Goal: Task Accomplishment & Management: Manage account settings

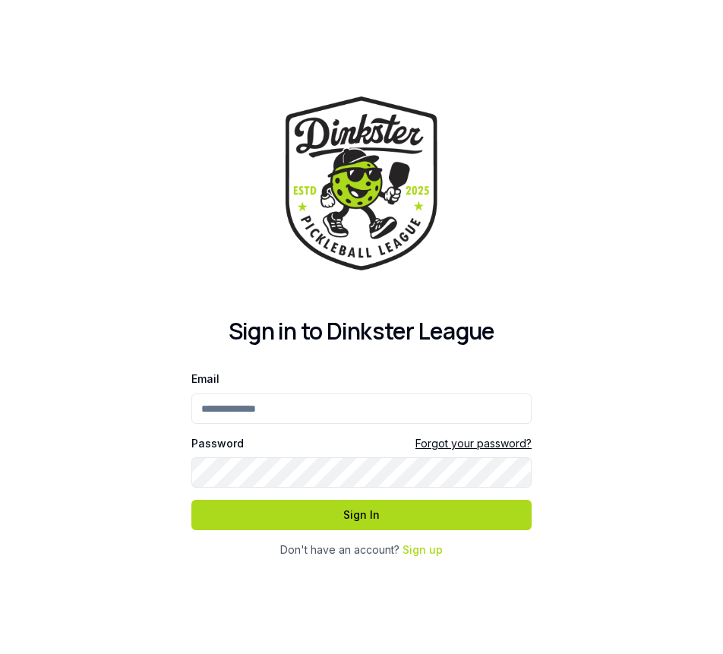
type input "**********"
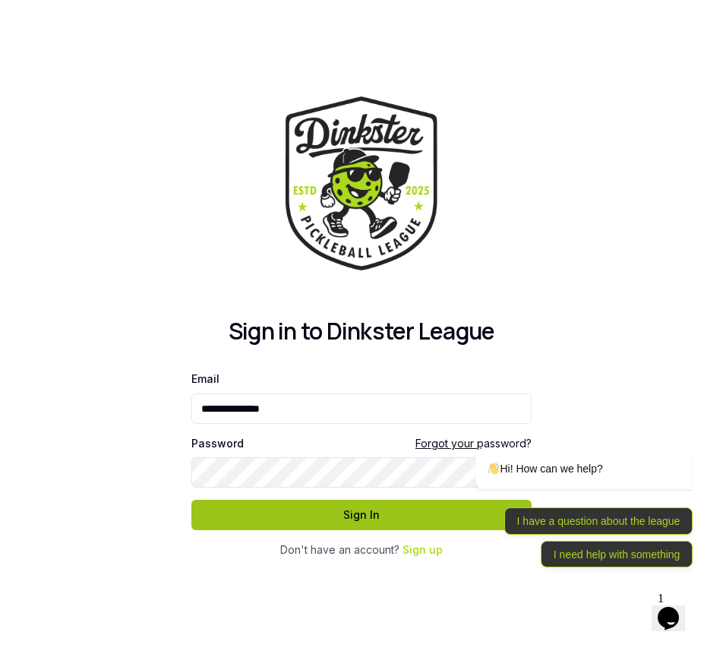
click at [337, 519] on button "Sign In" at bounding box center [361, 515] width 340 height 30
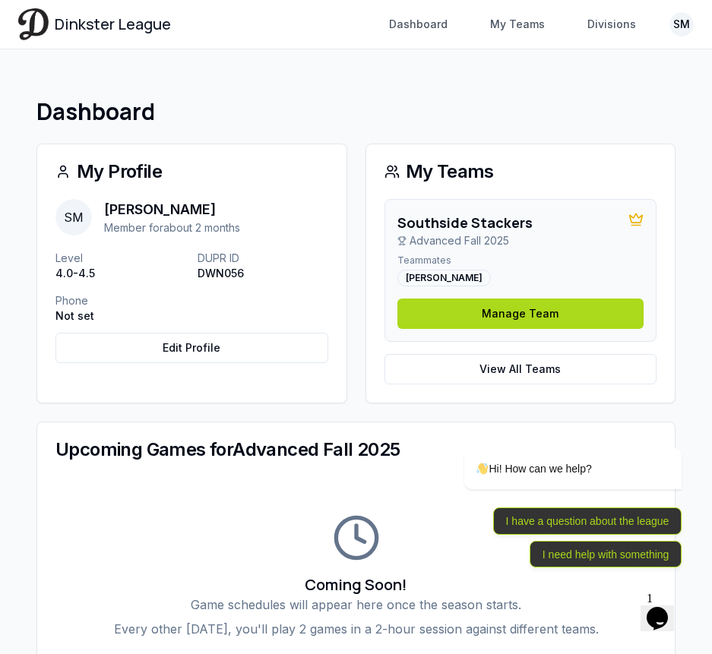
click at [76, 215] on span "SM" at bounding box center [73, 217] width 36 height 36
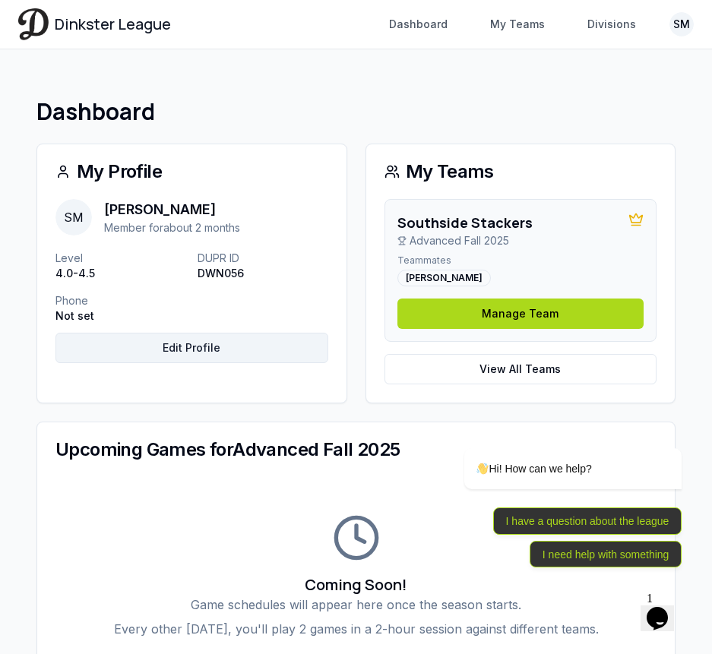
click at [167, 351] on link "Edit Profile" at bounding box center [191, 348] width 273 height 30
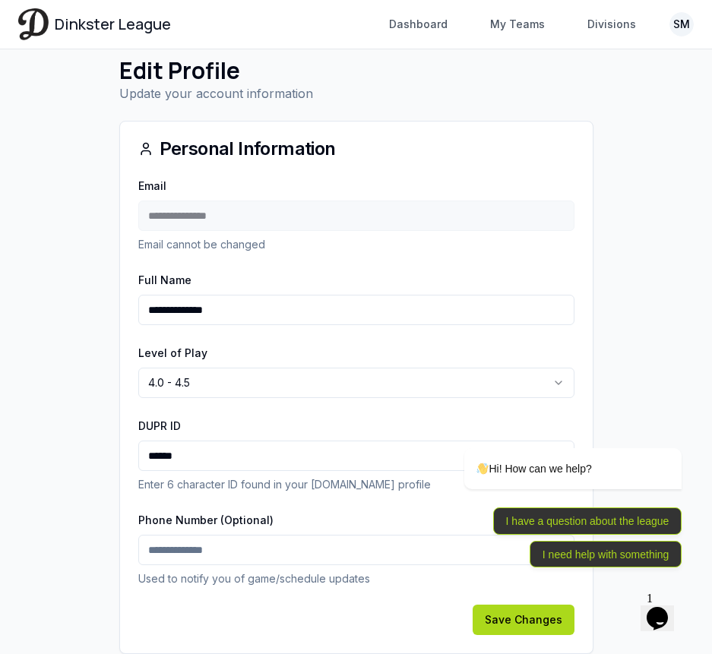
scroll to position [90, 0]
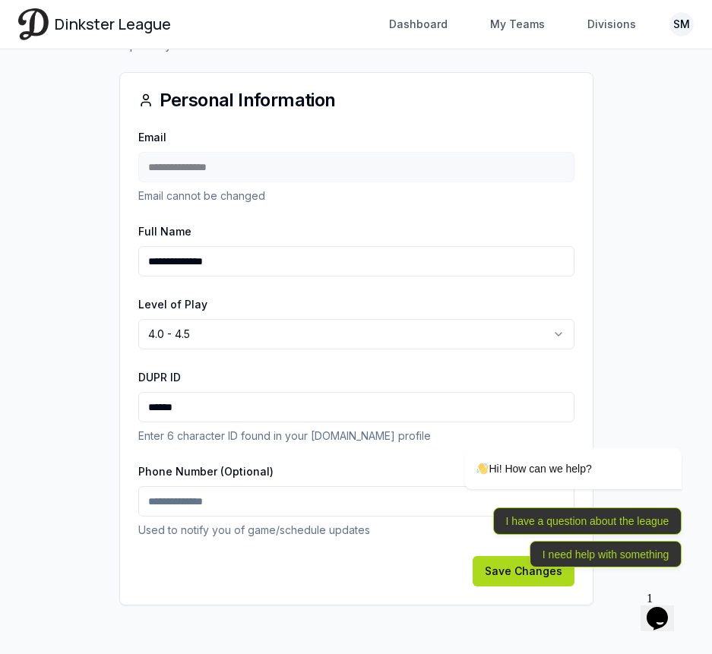
click at [188, 498] on input "Phone Number (Optional)" at bounding box center [356, 501] width 436 height 30
type input "**********"
click at [507, 569] on div "Hi! How can we help? I have a question about the league I need help with someth…" at bounding box center [551, 441] width 273 height 267
click at [509, 573] on div "Hi! How can we help? I have a question about the league I need help with someth…" at bounding box center [551, 441] width 273 height 267
click at [668, 607] on icon "Chat widget" at bounding box center [656, 618] width 21 height 23
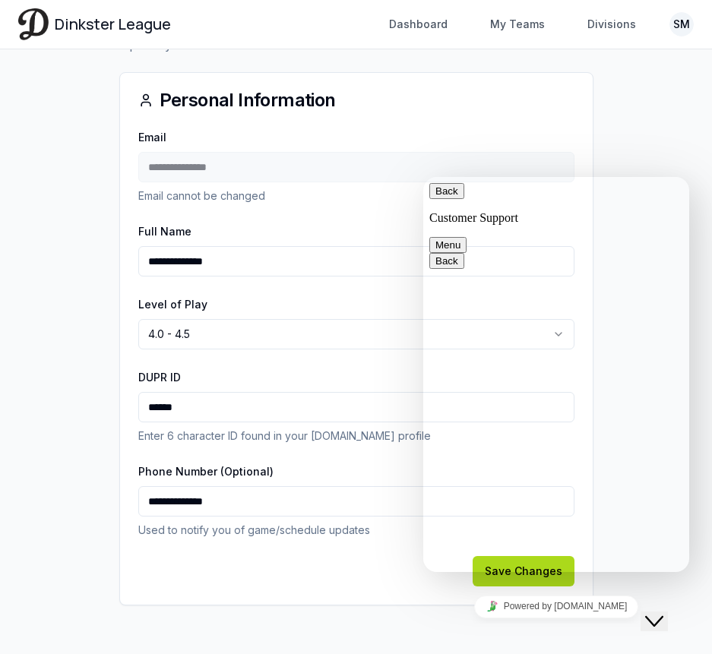
click at [444, 199] on button "Back" at bounding box center [446, 191] width 35 height 16
click at [331, 591] on div "**********" at bounding box center [356, 366] width 472 height 477
click at [375, 580] on div "Save Changes" at bounding box center [356, 571] width 436 height 30
click at [376, 580] on div "Save Changes" at bounding box center [356, 571] width 436 height 30
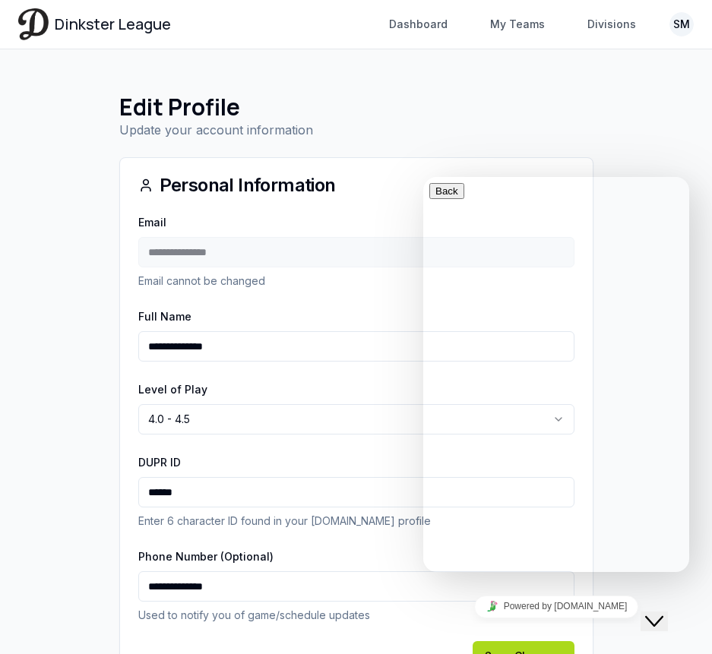
scroll to position [0, 0]
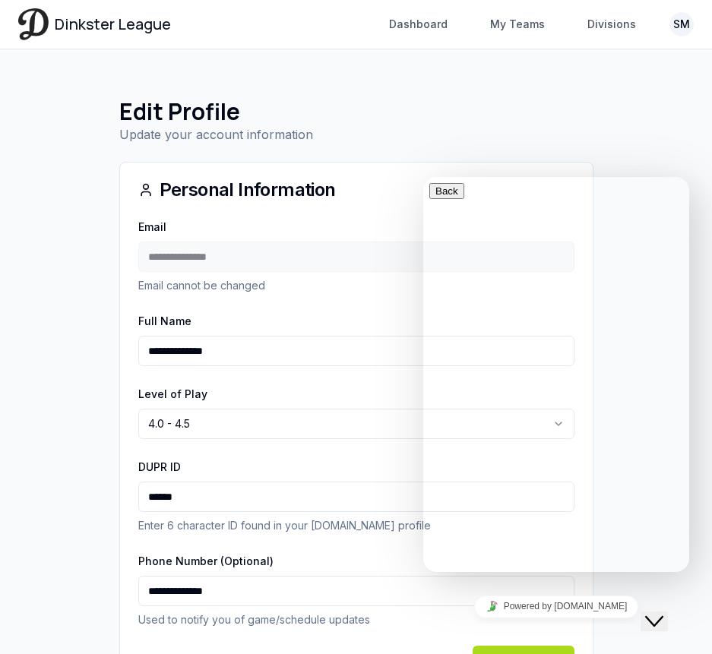
click at [653, 612] on icon "Close Chat This icon closes the chat window." at bounding box center [654, 621] width 18 height 18
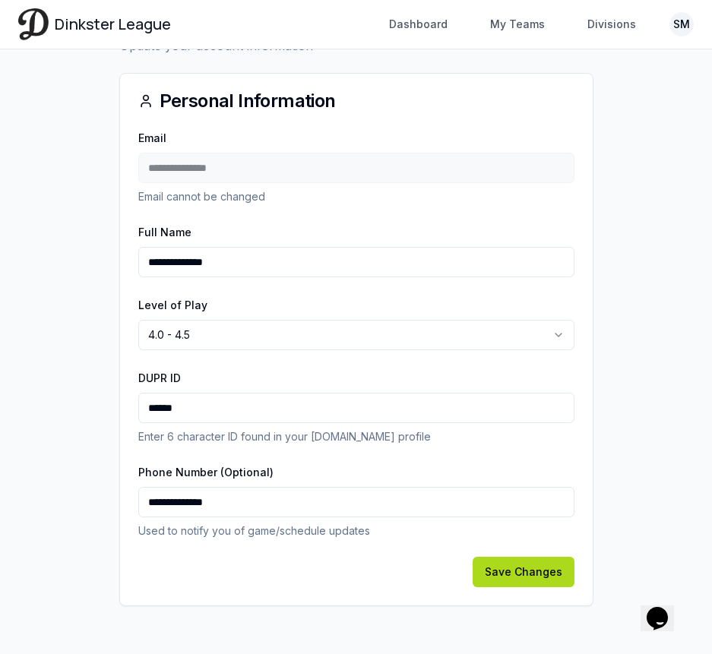
scroll to position [90, 0]
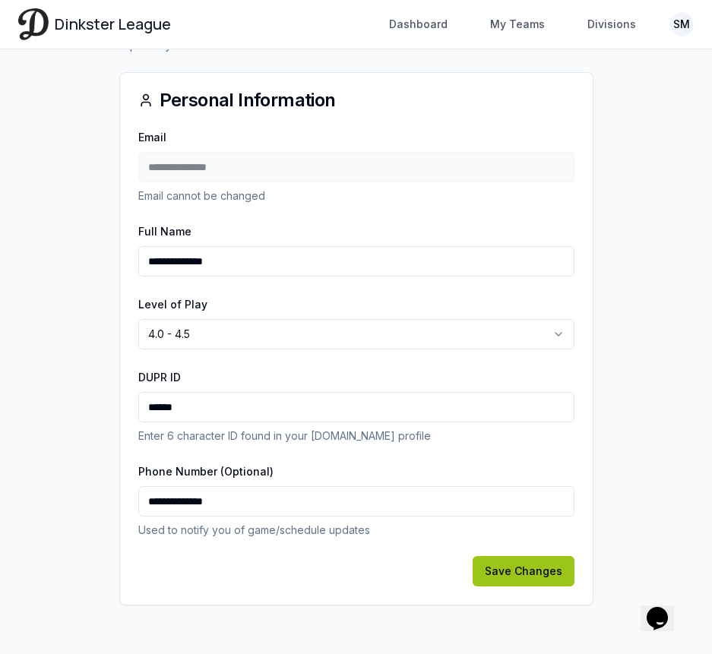
click at [523, 564] on button "Save Changes" at bounding box center [523, 571] width 102 height 30
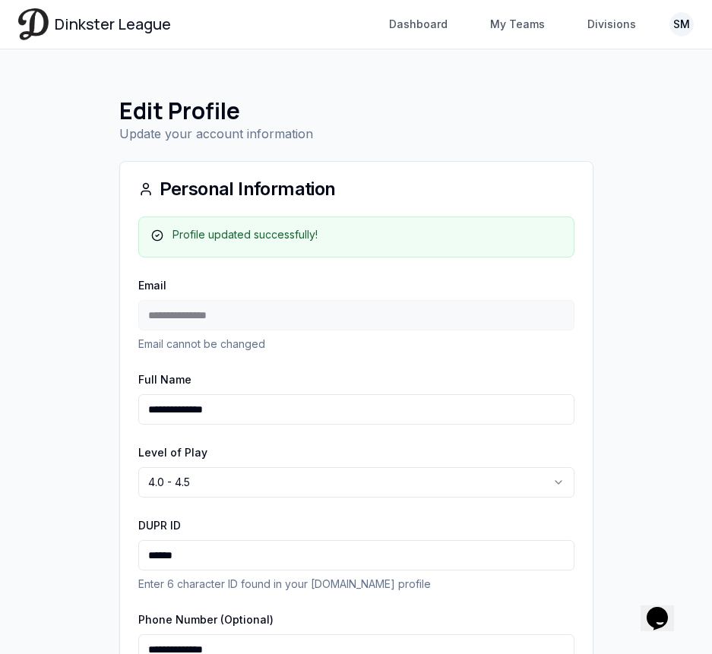
scroll to position [0, 0]
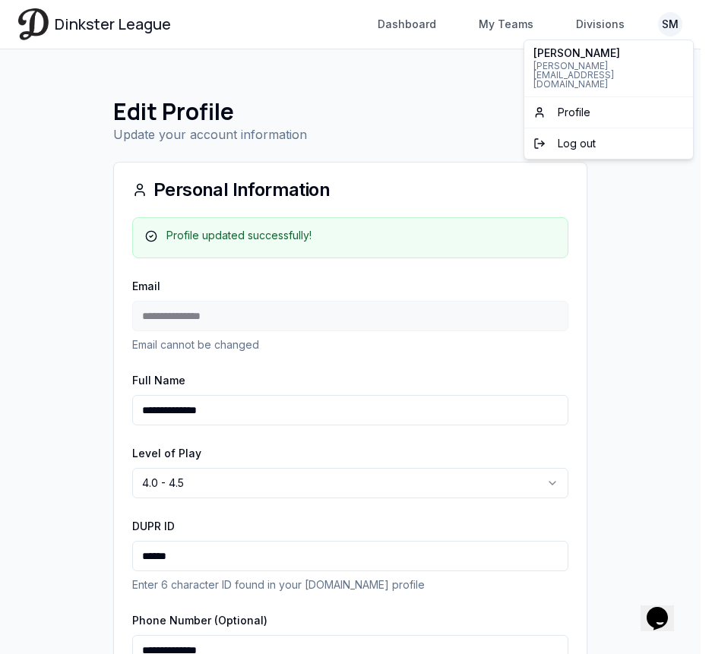
click at [680, 24] on html "**********" at bounding box center [356, 401] width 712 height 803
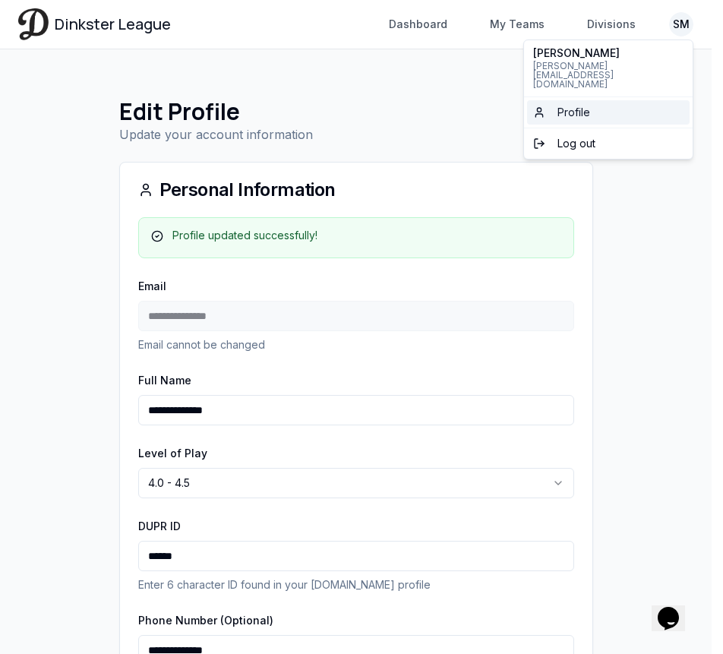
click at [539, 100] on link "Profile" at bounding box center [608, 112] width 163 height 24
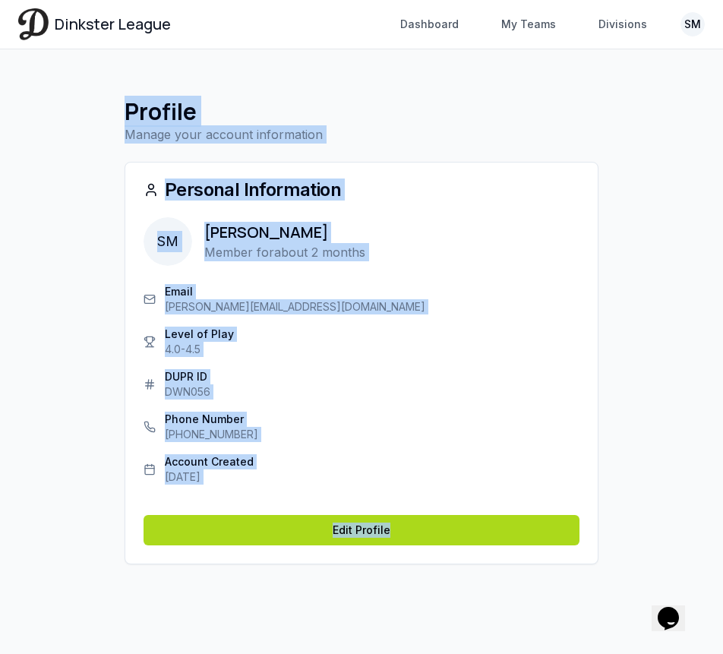
click at [166, 236] on span "SM" at bounding box center [168, 241] width 49 height 49
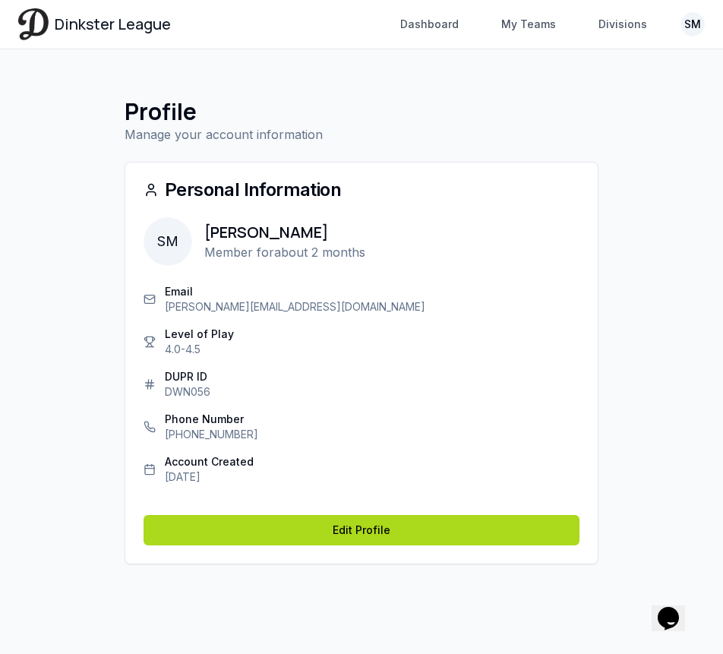
click at [167, 240] on span "SM" at bounding box center [168, 241] width 49 height 49
click at [441, 24] on link "Dashboard" at bounding box center [429, 24] width 77 height 27
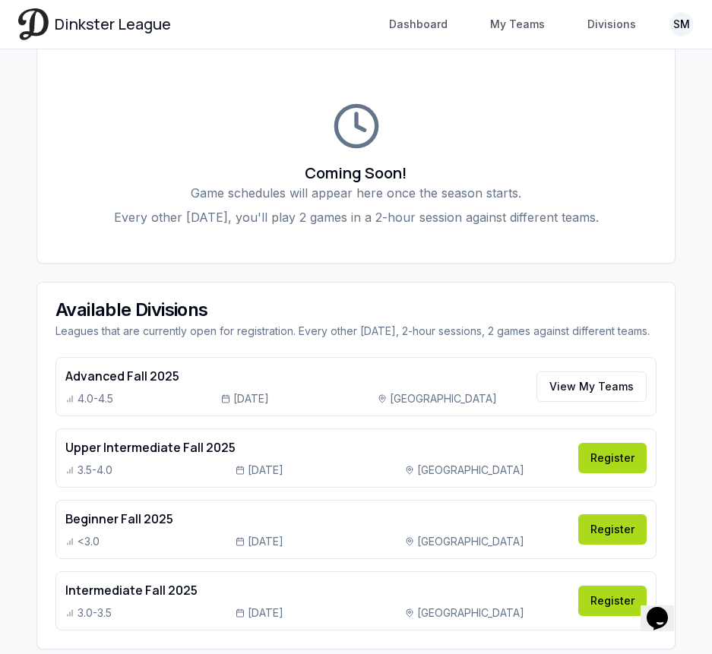
scroll to position [471, 0]
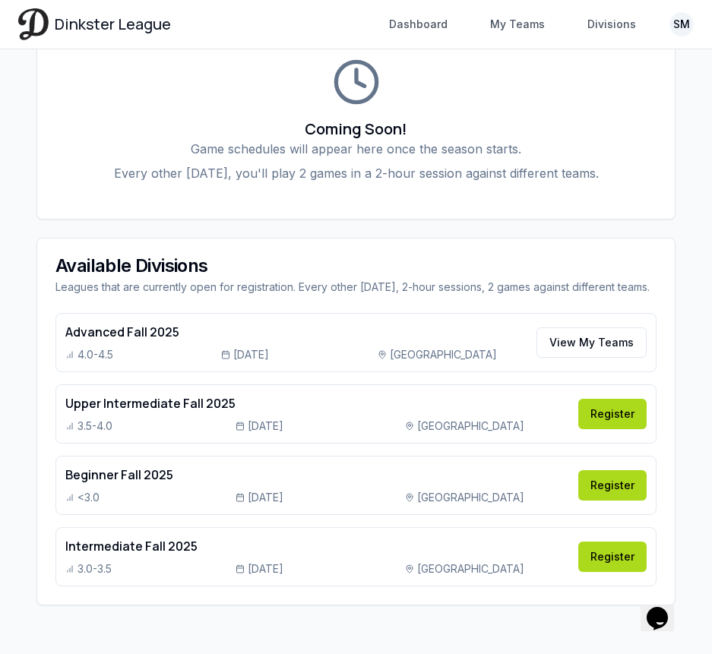
click at [269, 352] on span "[DATE]" at bounding box center [251, 354] width 36 height 15
click at [577, 340] on link "View My Teams" at bounding box center [591, 342] width 110 height 30
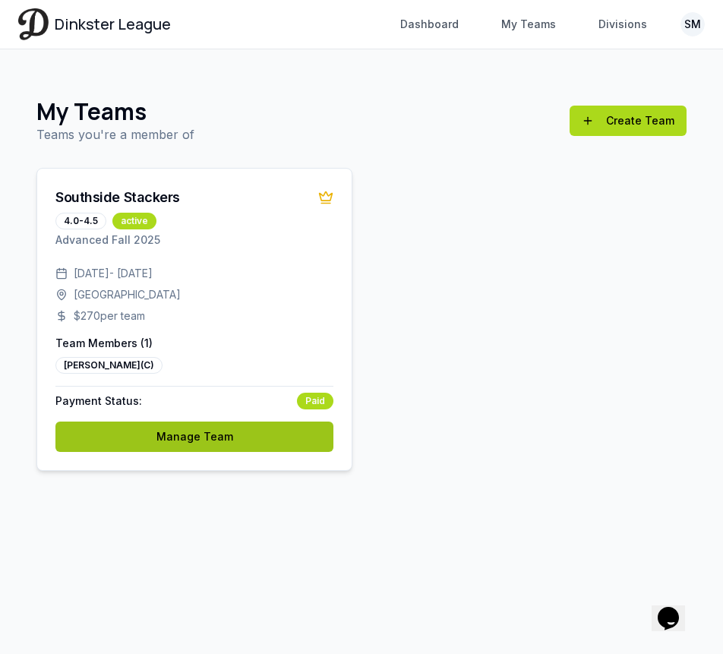
click at [191, 437] on link "Manage Team" at bounding box center [194, 437] width 278 height 30
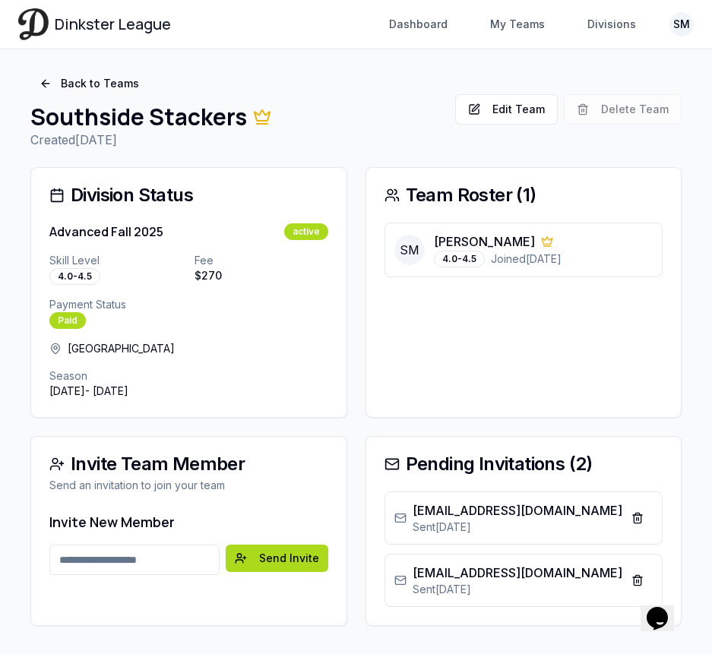
scroll to position [49, 0]
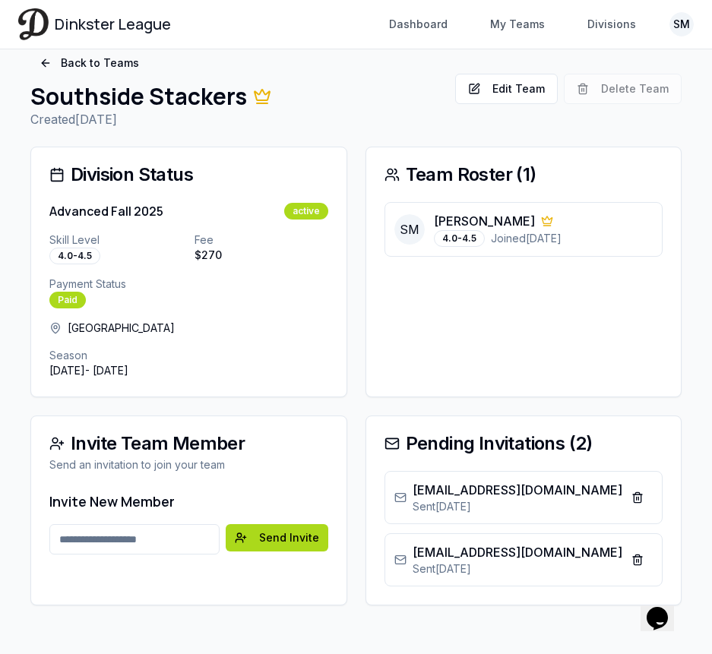
click at [99, 532] on input "Email address" at bounding box center [134, 539] width 170 height 30
type input "**********"
click at [273, 540] on button "Send Invite" at bounding box center [277, 537] width 103 height 27
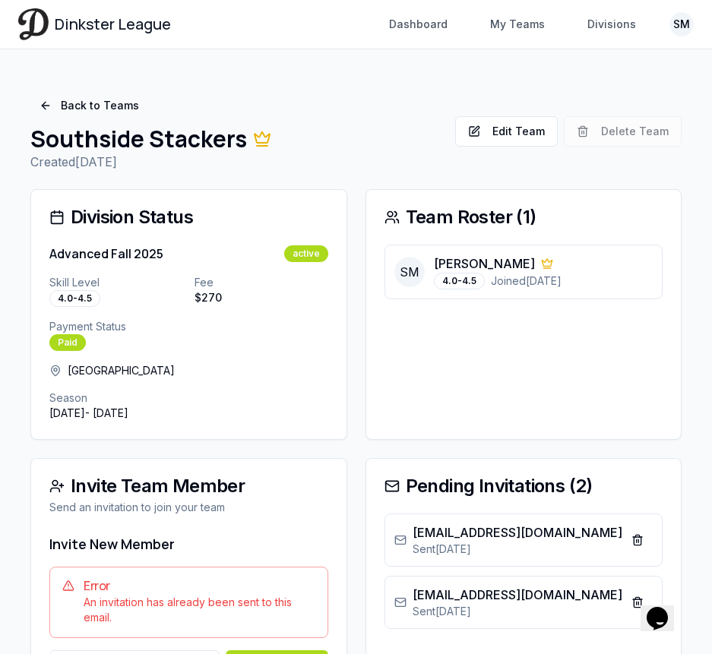
scroll to position [0, 0]
